Goal: Task Accomplishment & Management: Manage account settings

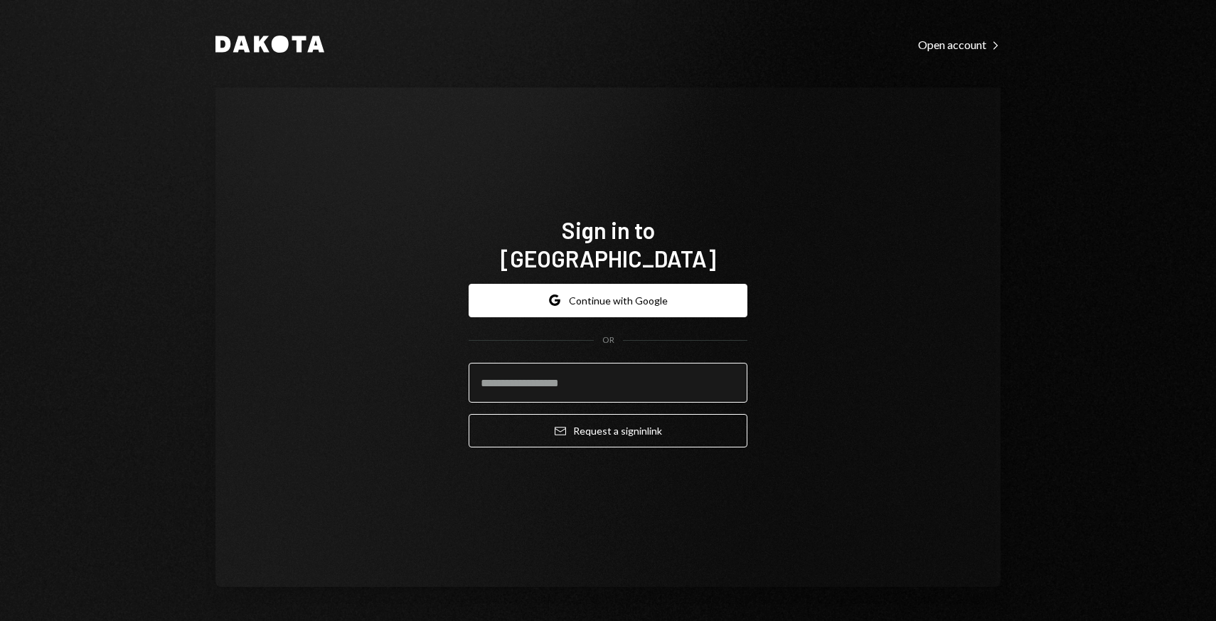
click at [550, 365] on input "email" at bounding box center [608, 383] width 279 height 40
type input "**********"
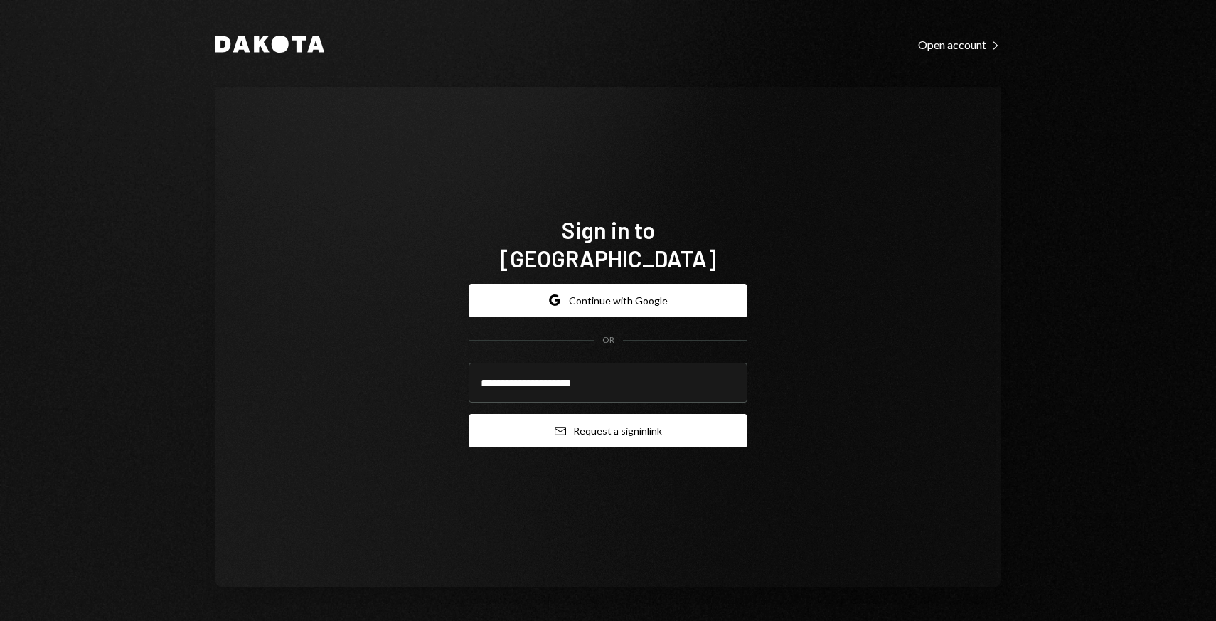
click at [557, 425] on icon "Email" at bounding box center [560, 430] width 11 height 11
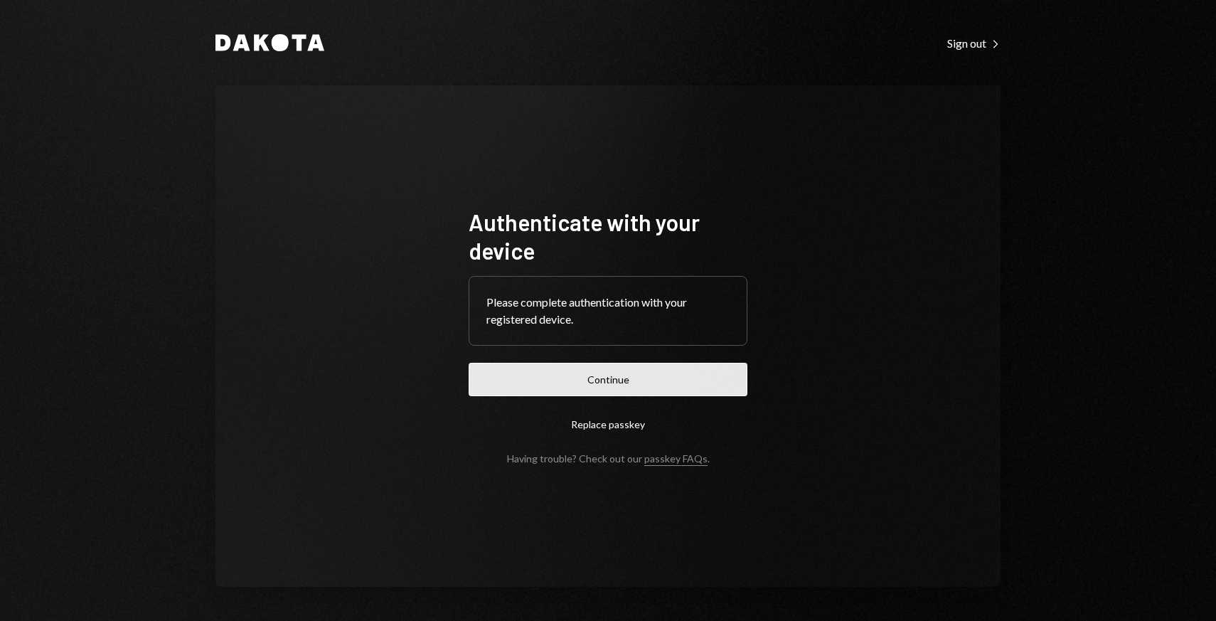
click at [532, 385] on button "Continue" at bounding box center [608, 379] width 279 height 33
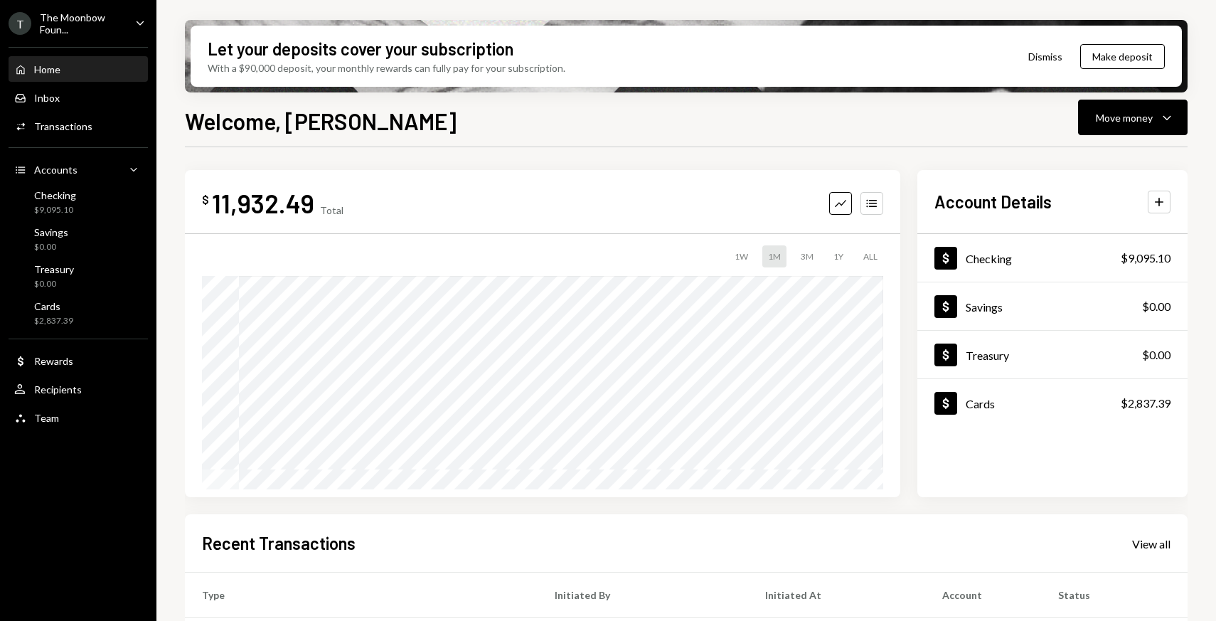
click at [122, 25] on div "The Moonbow Foun..." at bounding box center [82, 23] width 84 height 24
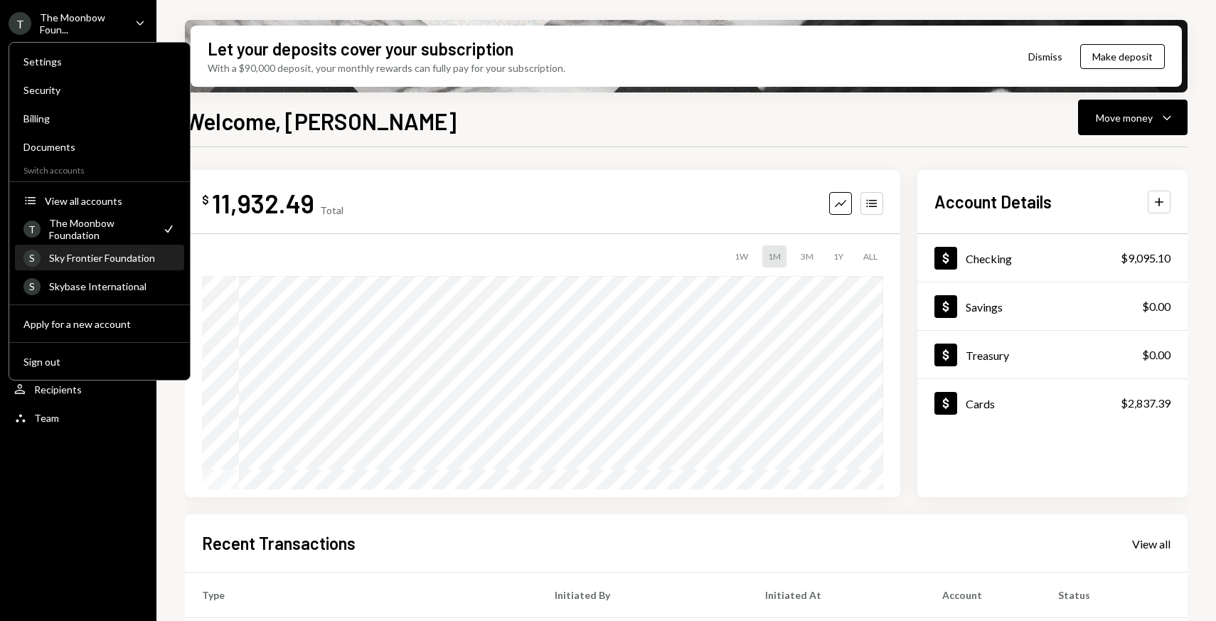
click at [92, 261] on div "Sky Frontier Foundation" at bounding box center [112, 258] width 127 height 12
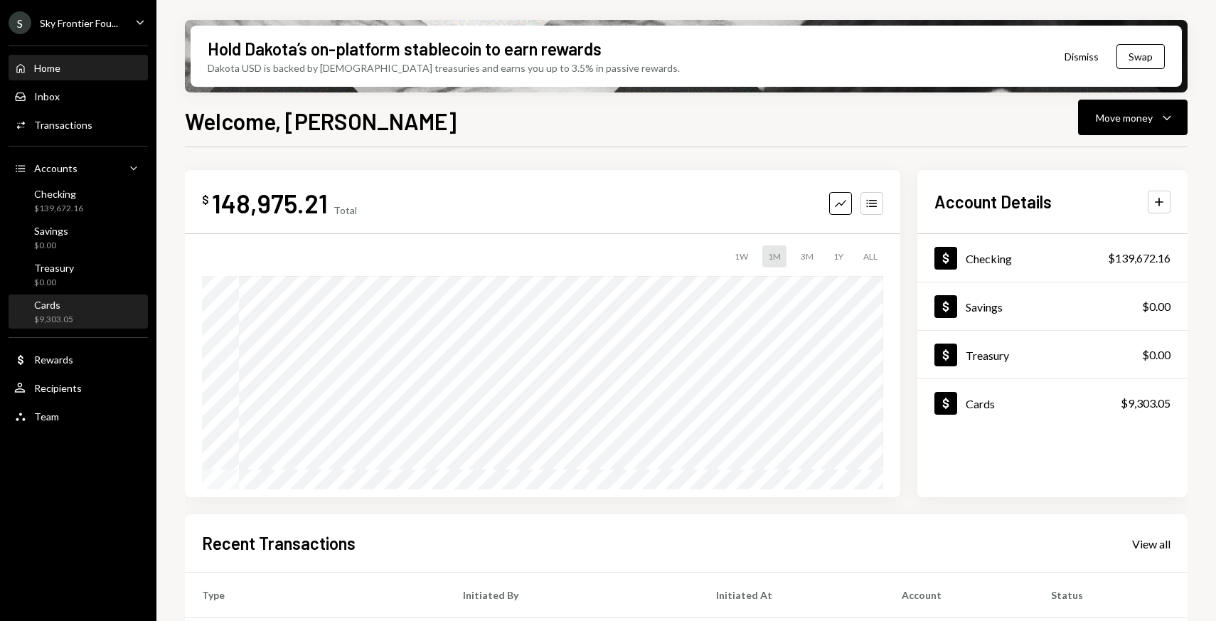
click at [73, 315] on div "Cards $9,303.05" at bounding box center [78, 312] width 128 height 27
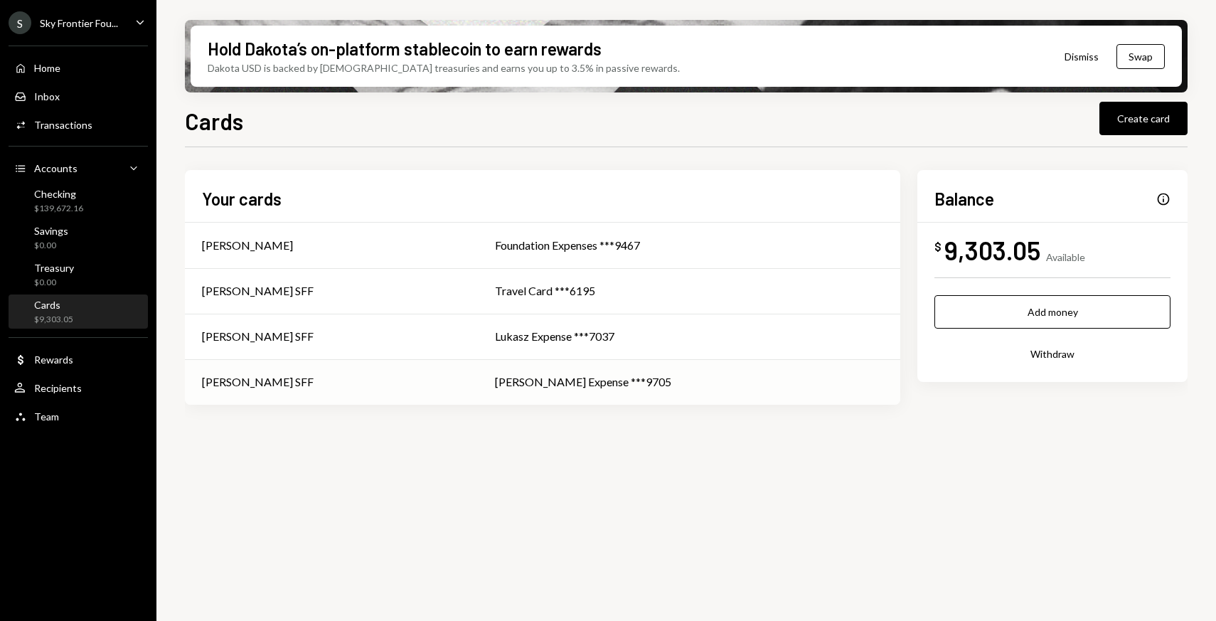
click at [416, 389] on div "[PERSON_NAME] SFF" at bounding box center [331, 381] width 259 height 17
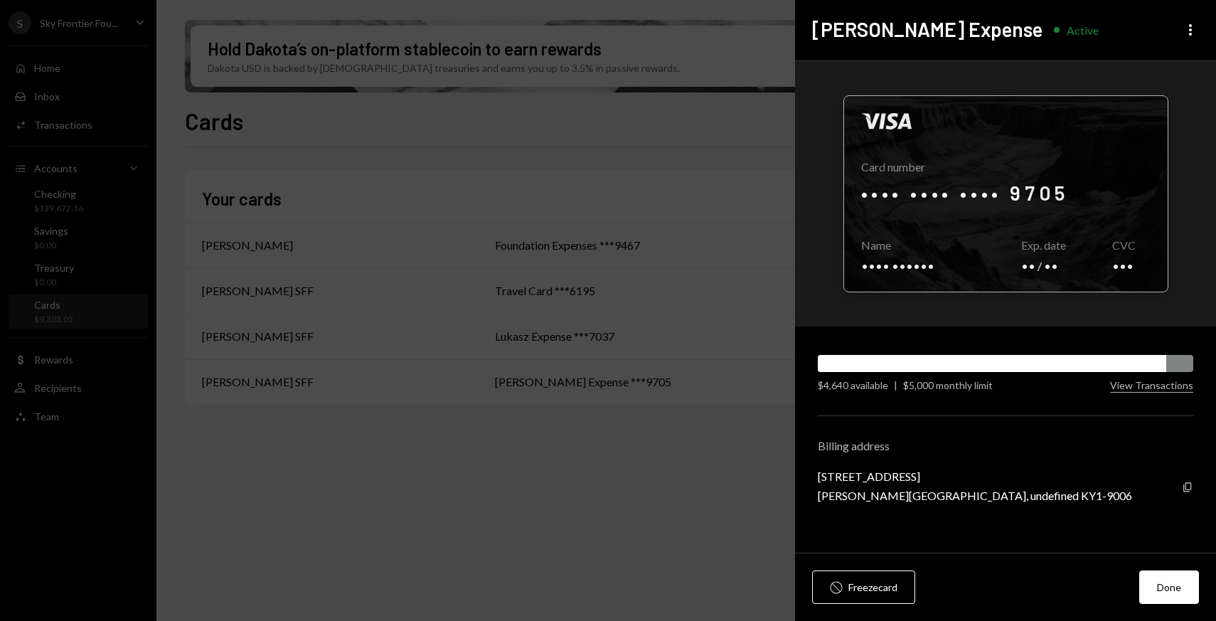
click at [975, 208] on div at bounding box center [1005, 194] width 323 height 196
